Goal: Task Accomplishment & Management: Use online tool/utility

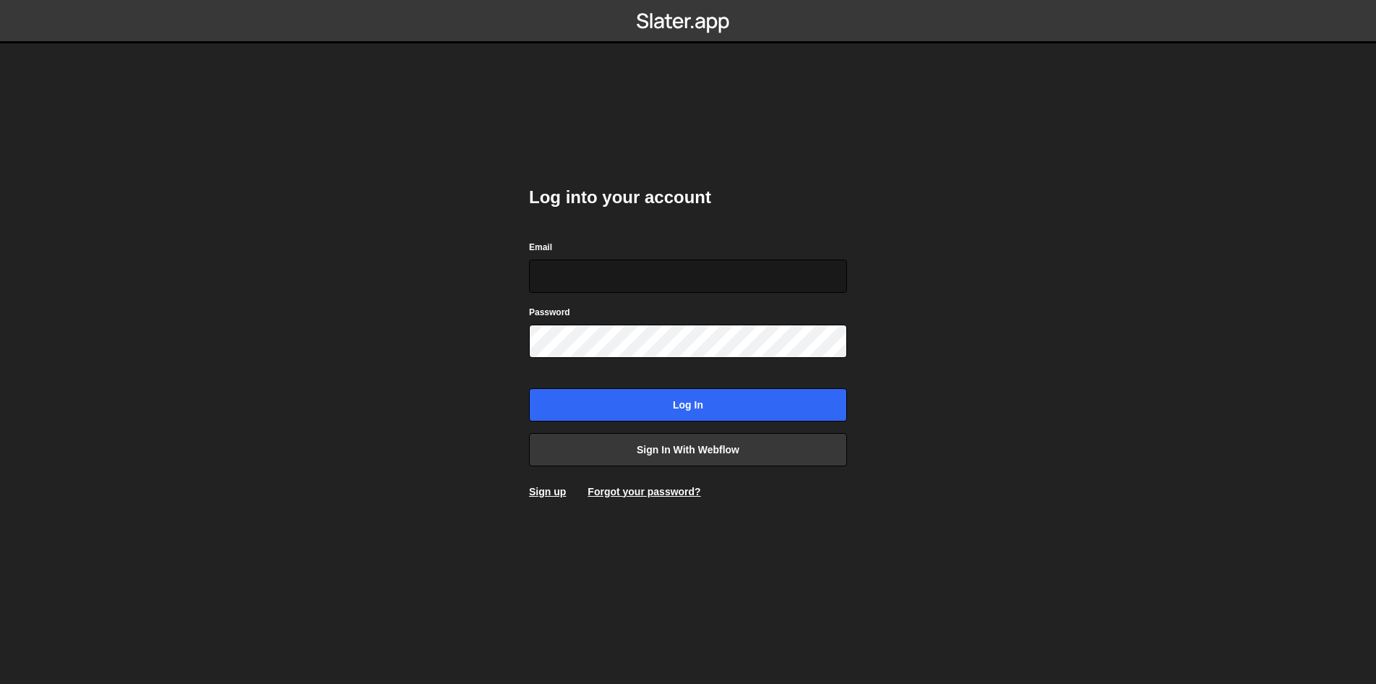
click at [592, 283] on input "Email" at bounding box center [688, 275] width 318 height 33
type input "[EMAIL_ADDRESS][DOMAIN_NAME]"
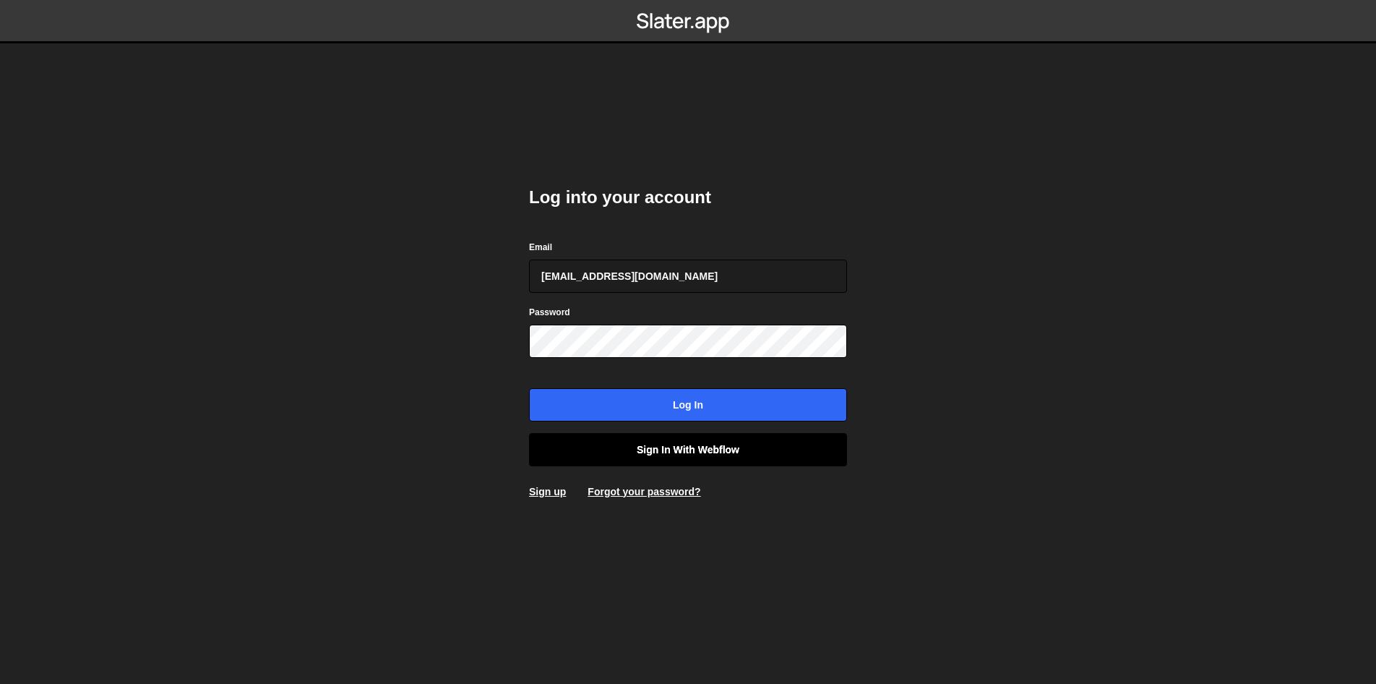
click at [571, 452] on link "Sign in with Webflow" at bounding box center [688, 449] width 318 height 33
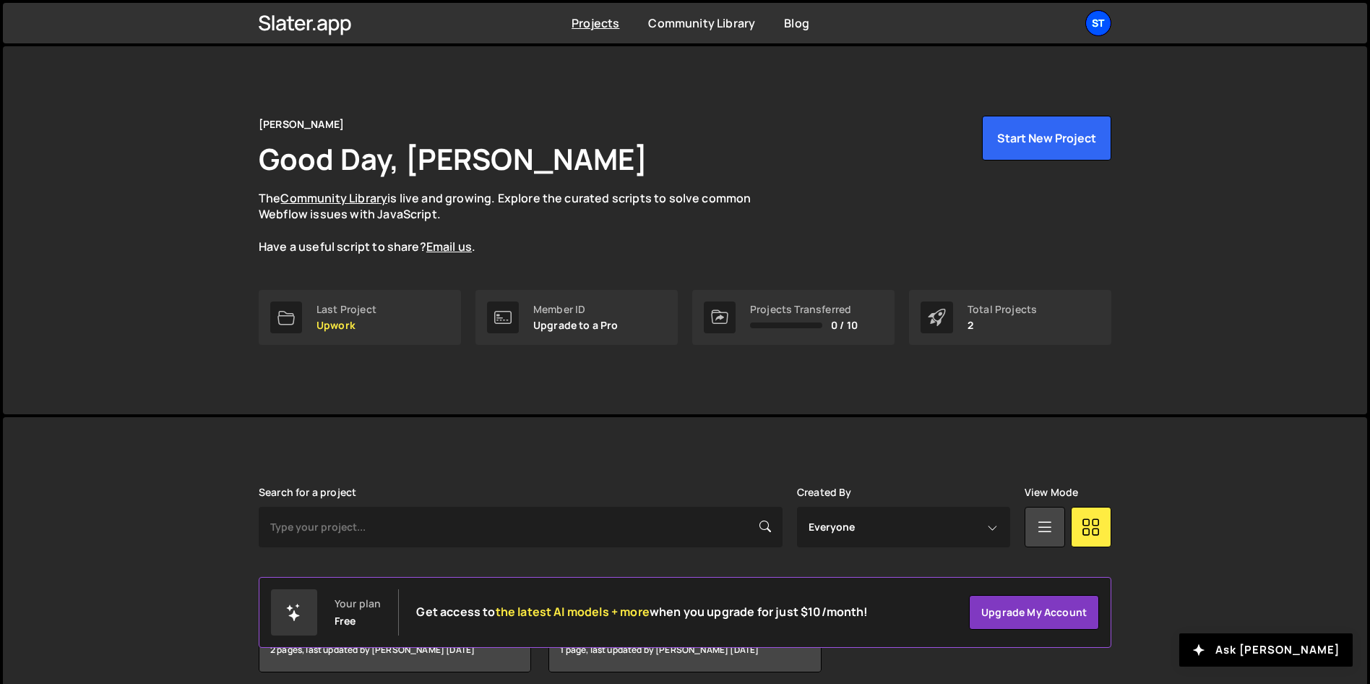
click at [1104, 26] on div "St" at bounding box center [1099, 23] width 26 height 26
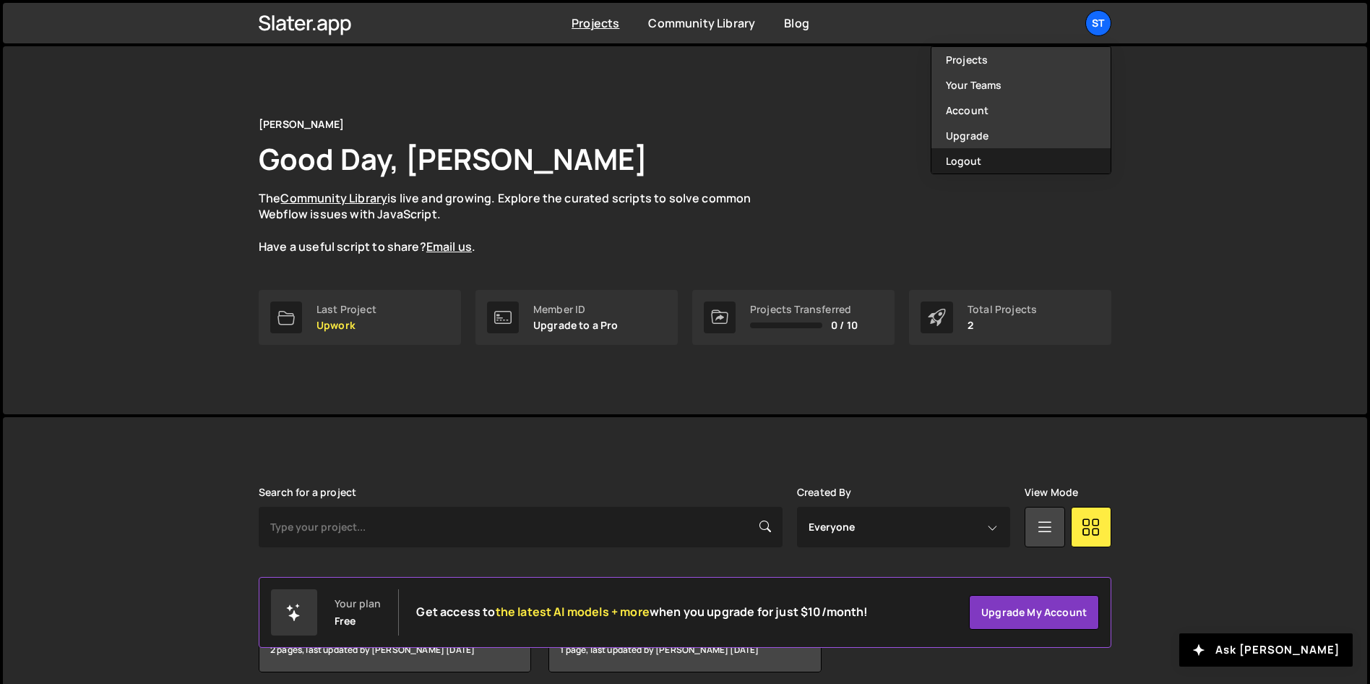
click at [1025, 163] on button "Logout" at bounding box center [1021, 160] width 179 height 25
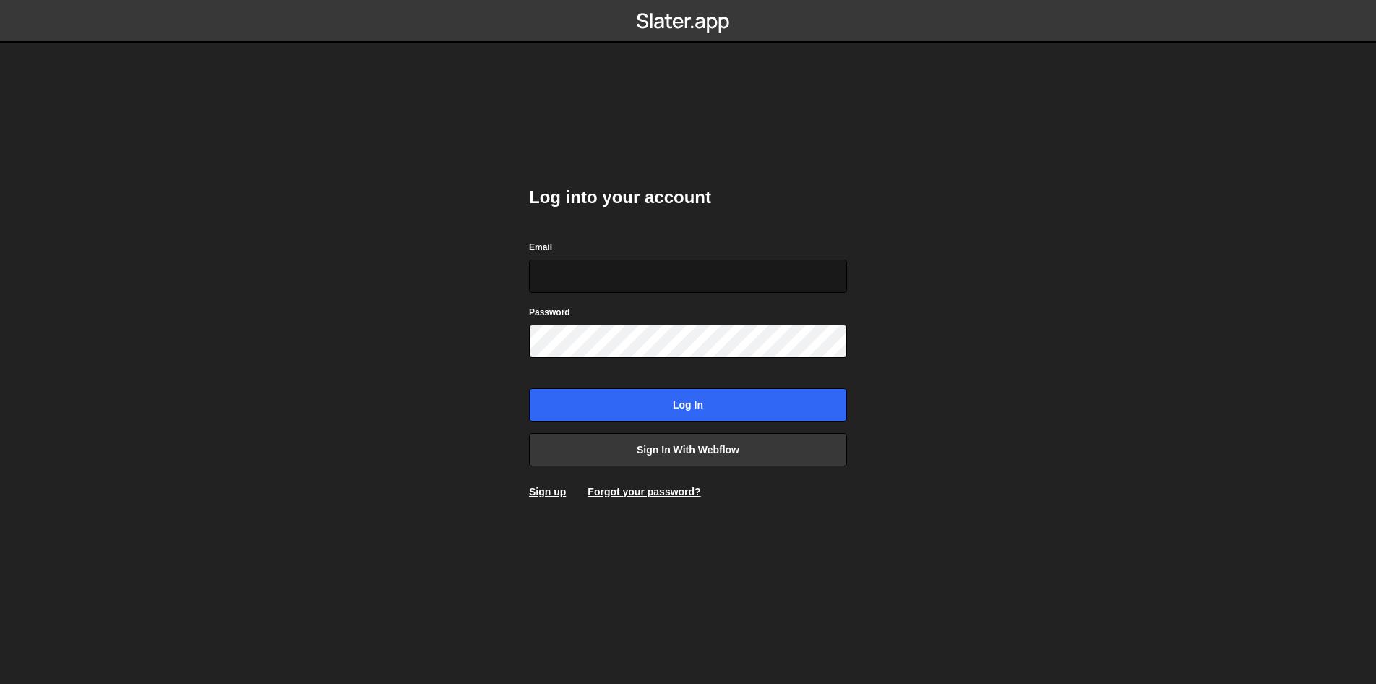
click at [669, 279] on input "Email" at bounding box center [688, 275] width 318 height 33
type input "[EMAIL_ADDRESS][DOMAIN_NAME]"
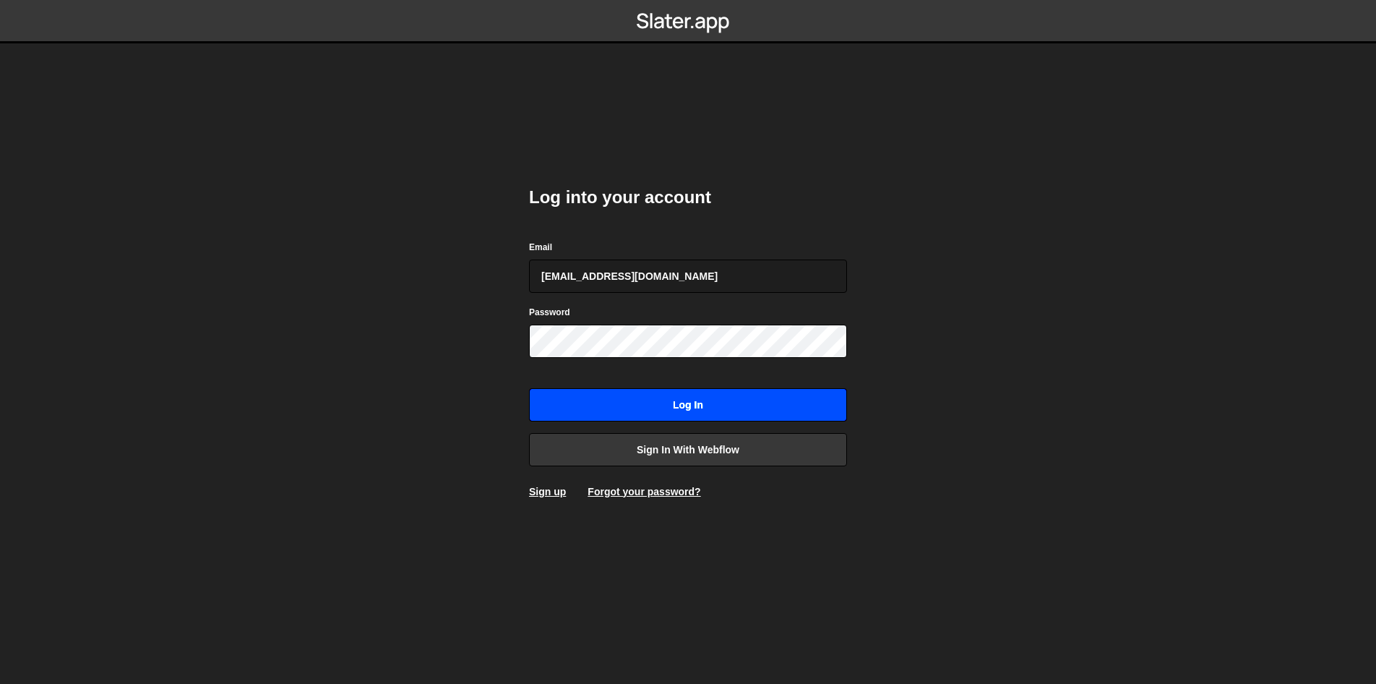
click at [700, 406] on input "Log in" at bounding box center [688, 404] width 318 height 33
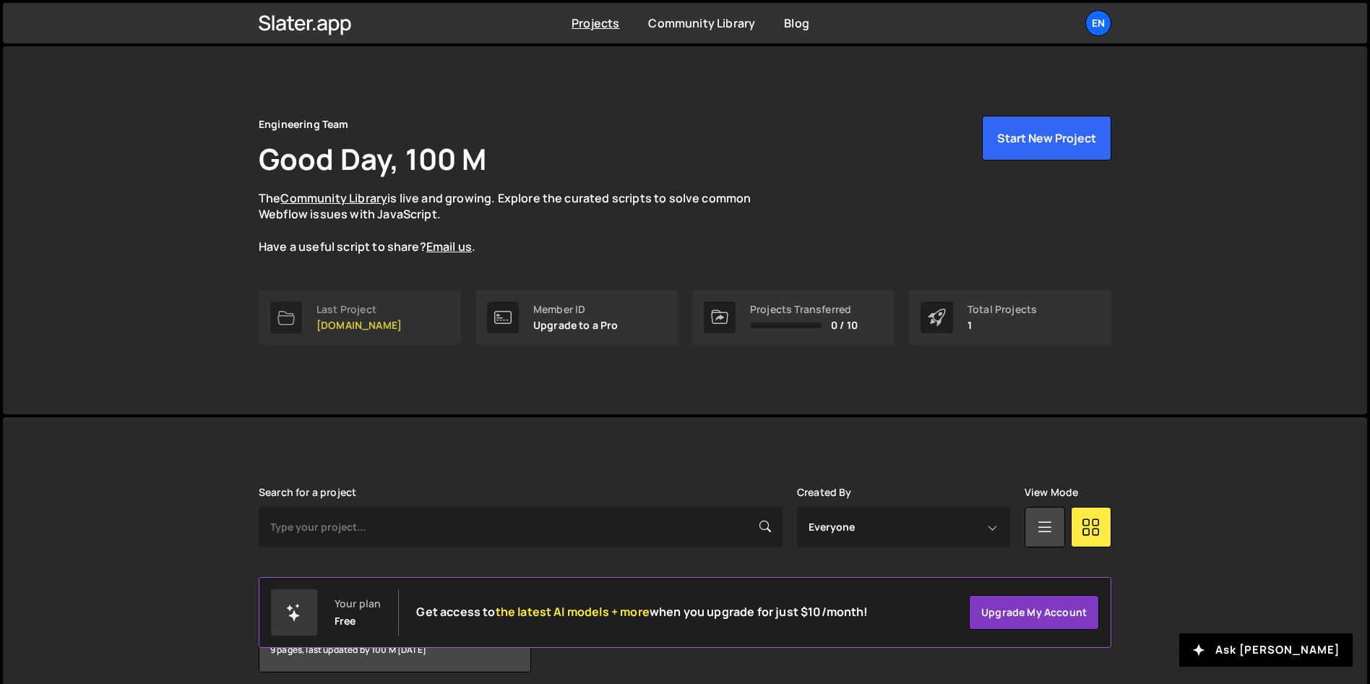
click at [413, 320] on link "Last Project [DOMAIN_NAME]" at bounding box center [360, 317] width 202 height 55
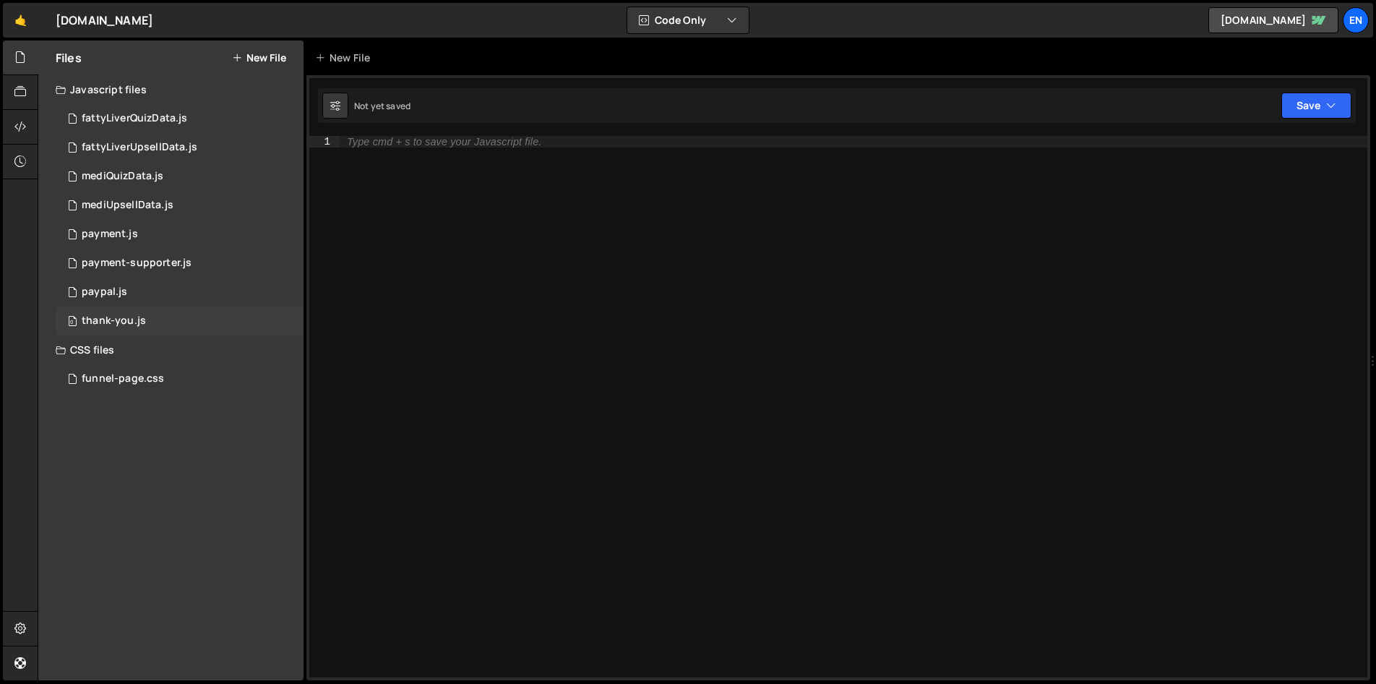
click at [130, 322] on div "thank-you.js" at bounding box center [114, 320] width 64 height 13
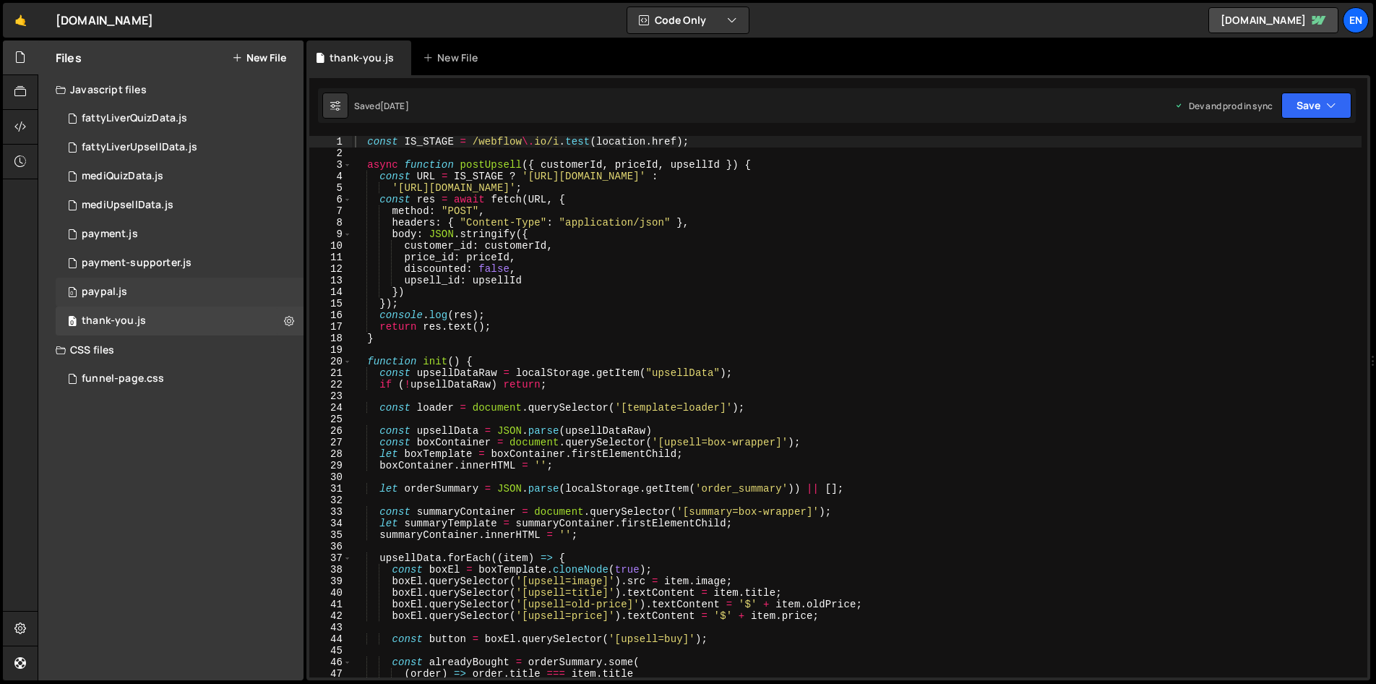
click at [176, 285] on div "0 paypal.js 0" at bounding box center [180, 292] width 248 height 29
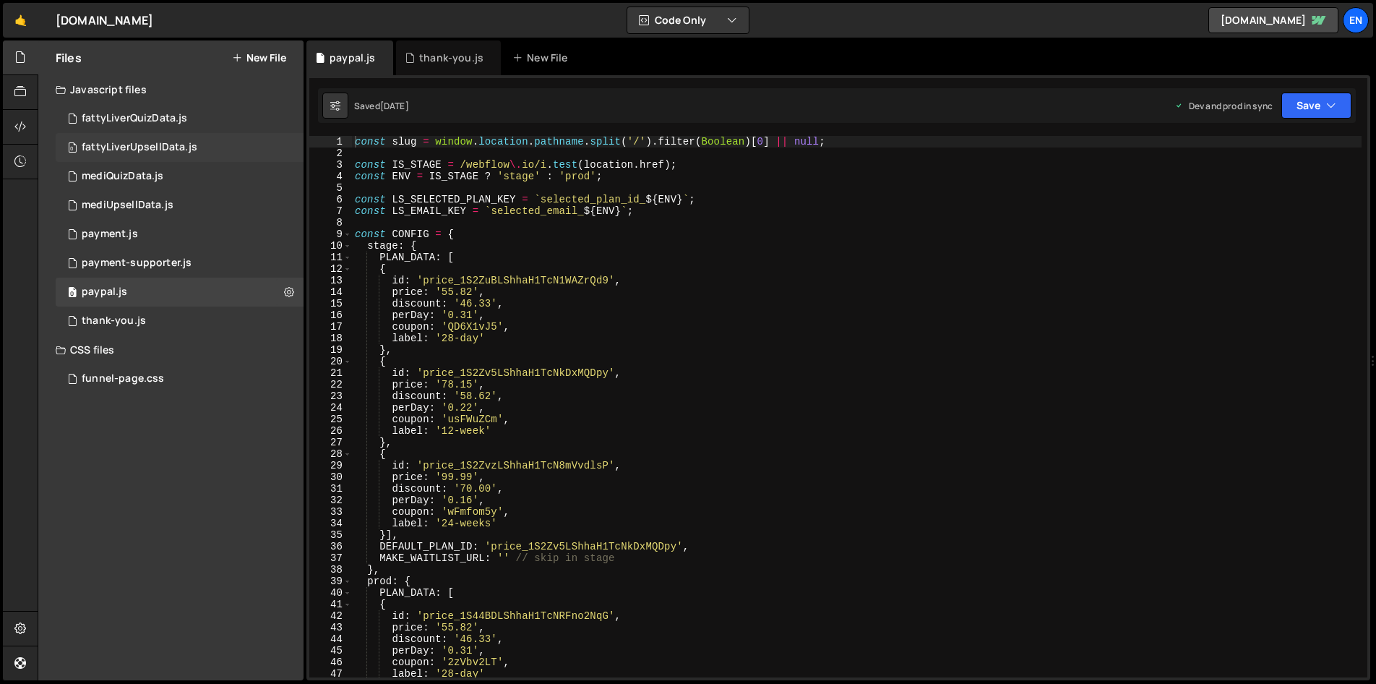
click at [194, 150] on div "fattyLiverUpsellData.js" at bounding box center [140, 147] width 116 height 13
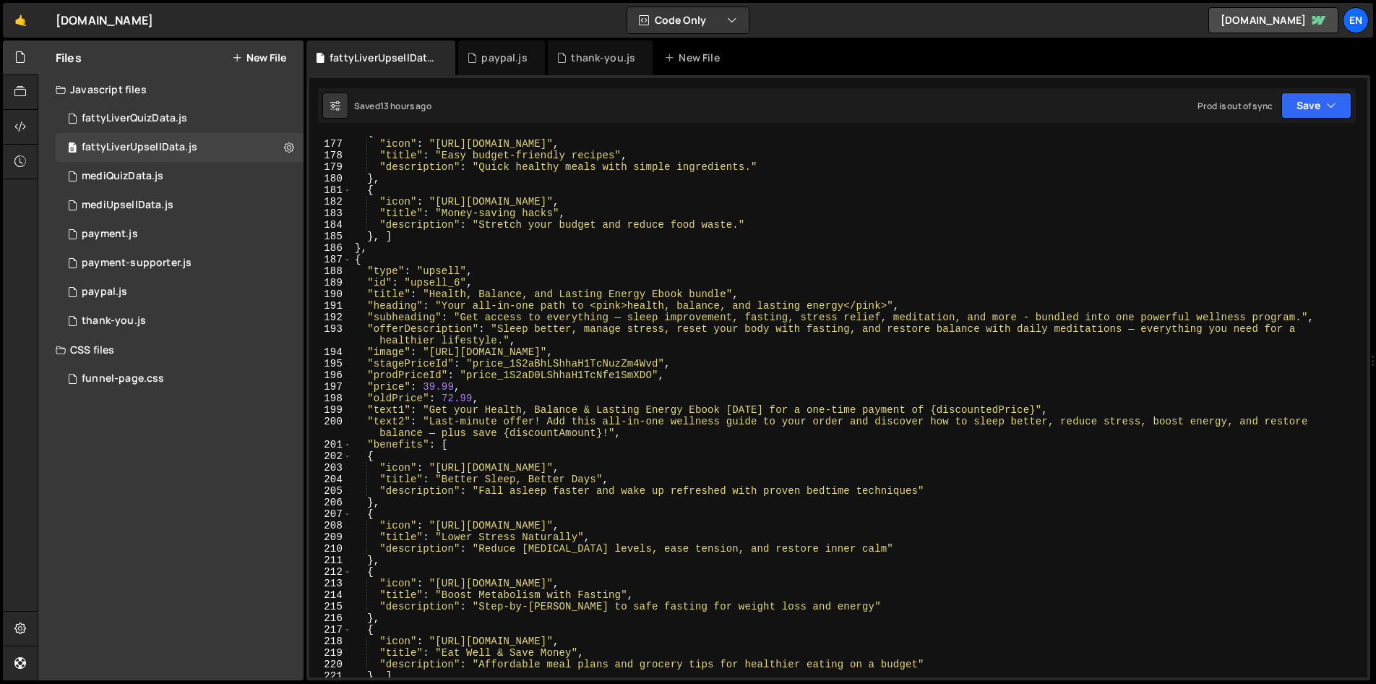
scroll to position [2132, 0]
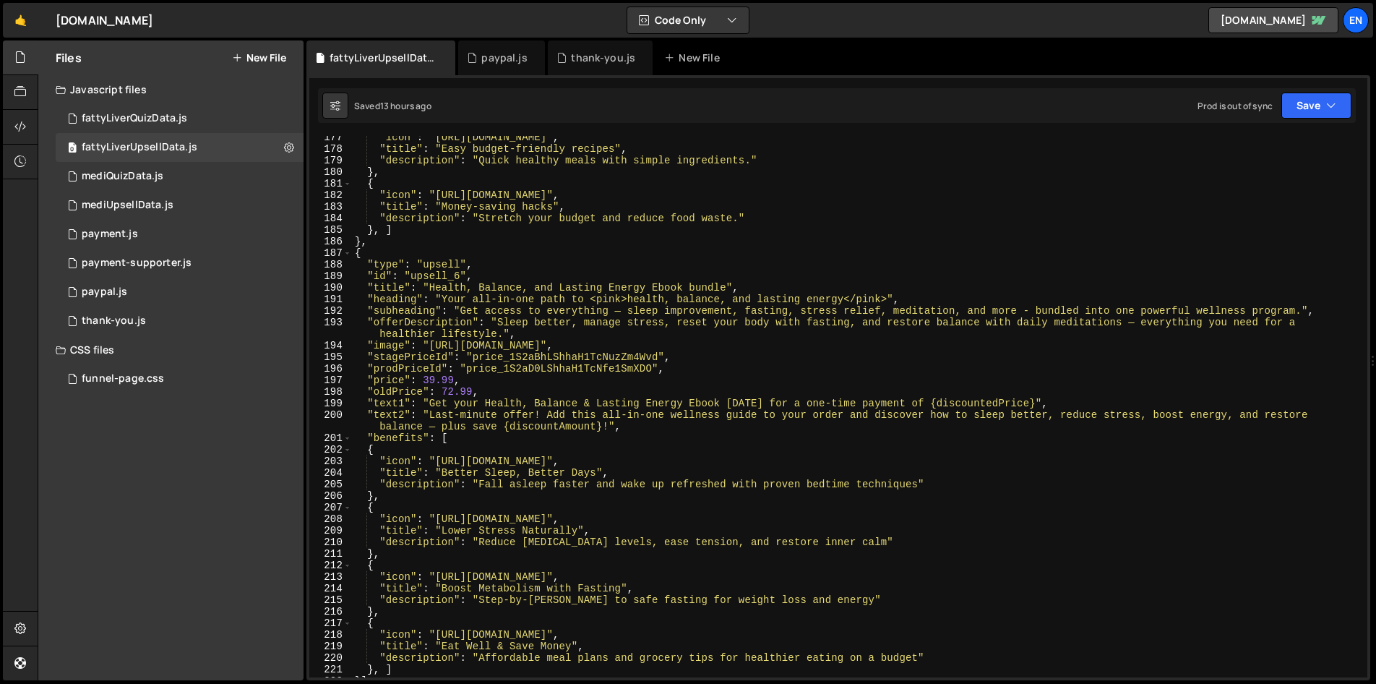
type textarea ""id": "upsell_6","
click at [437, 276] on div ""icon" : "https://cdn.prod.website-files.com/687e2e60e16a43253219b704/68a72c4b9…" at bounding box center [857, 414] width 1010 height 564
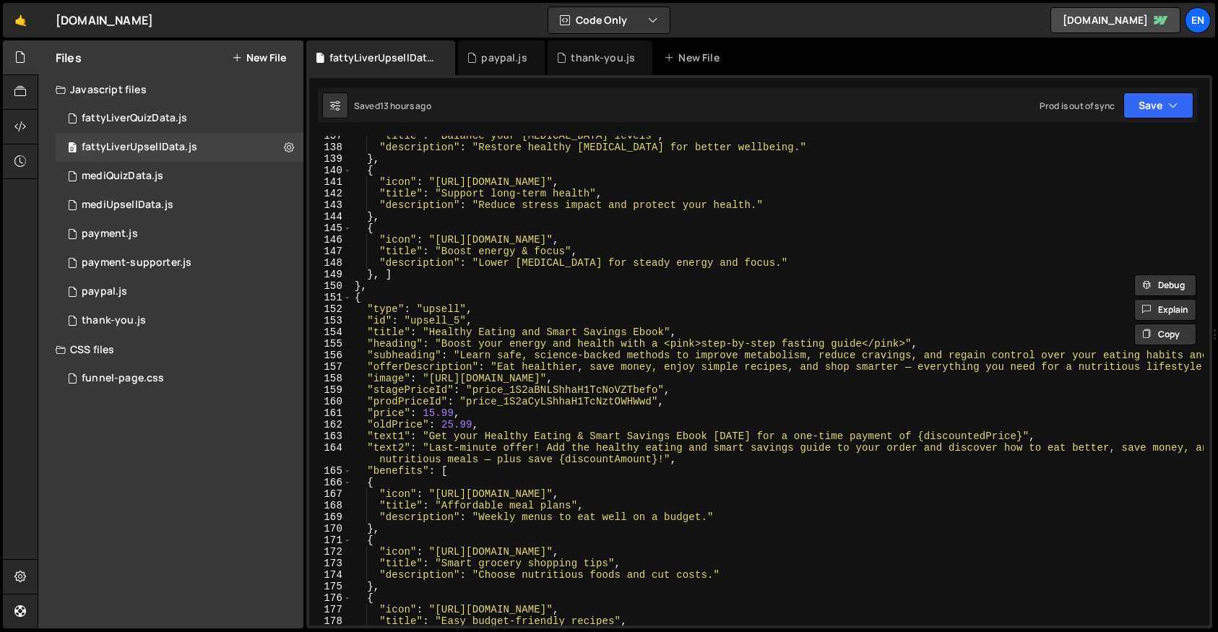
scroll to position [1706, 0]
